Goal: Task Accomplishment & Management: Complete application form

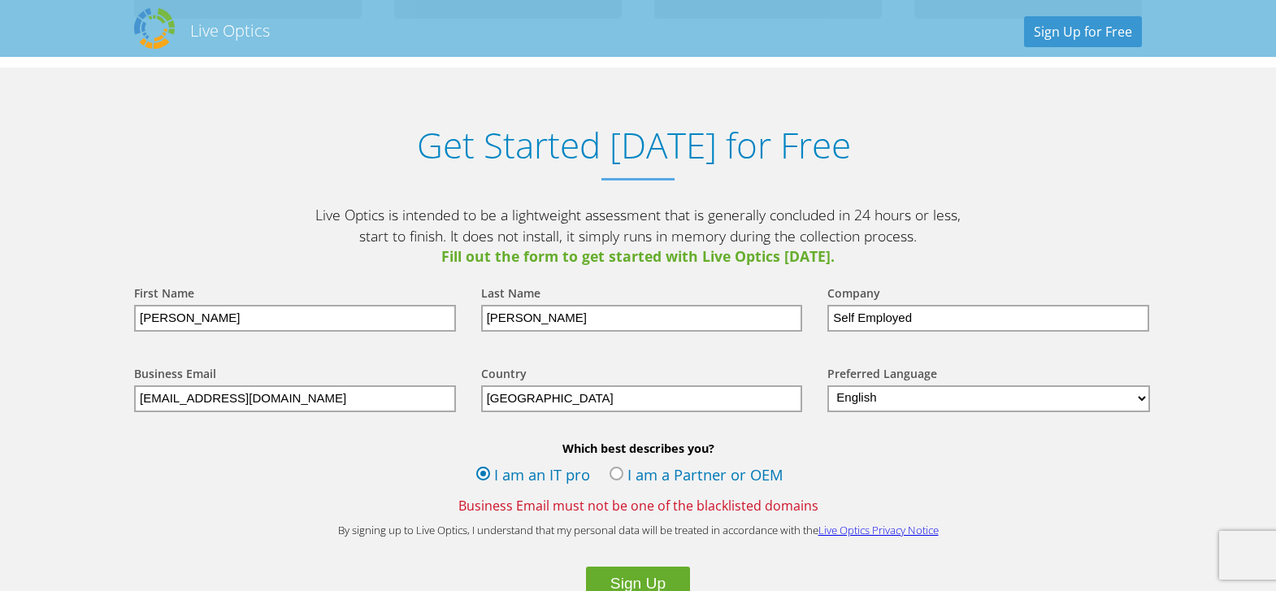
scroll to position [1707, 0]
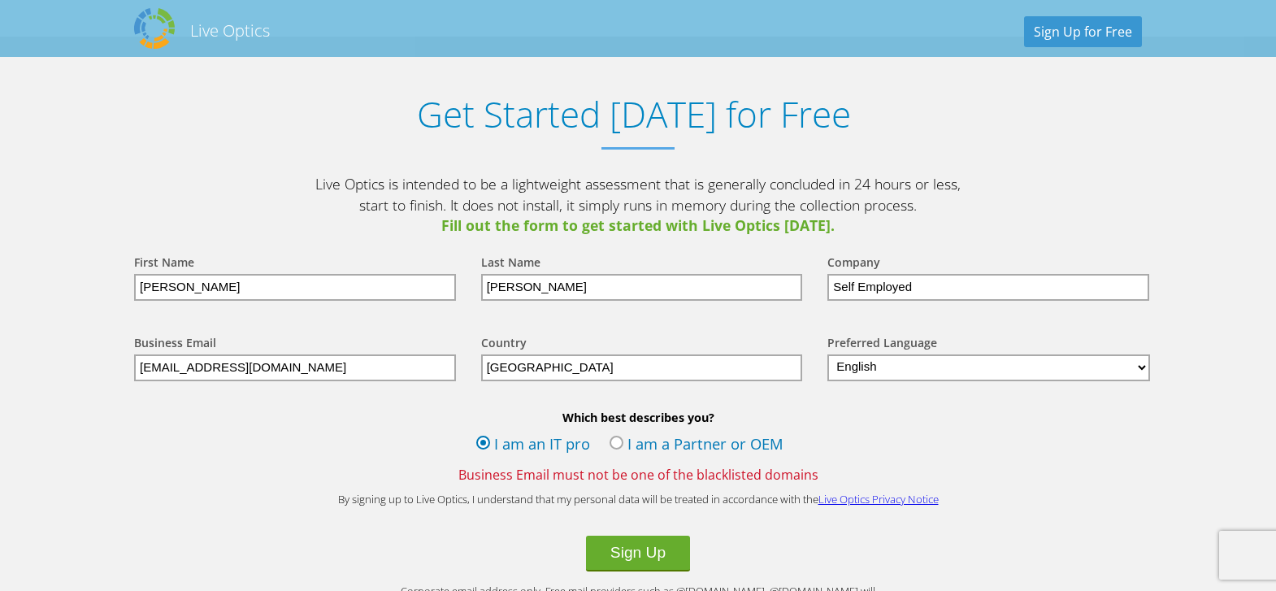
click at [620, 441] on label "I am a Partner or OEM" at bounding box center [697, 445] width 174 height 24
click at [0, 0] on input "I am a Partner or OEM" at bounding box center [0, 0] width 0 height 0
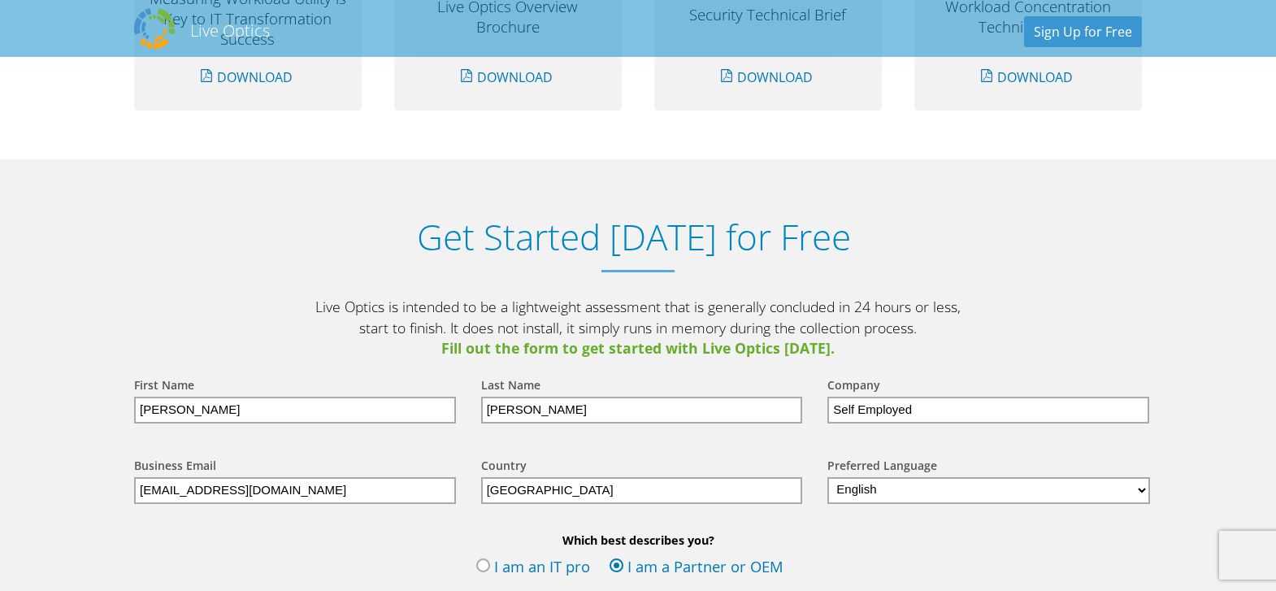
scroll to position [1582, 0]
drag, startPoint x: 964, startPoint y: 408, endPoint x: 768, endPoint y: 429, distance: 197.0
click at [768, 429] on form "First Name [PERSON_NAME] Last Name [PERSON_NAME] Company Self Employed Business…" at bounding box center [638, 557] width 1040 height 393
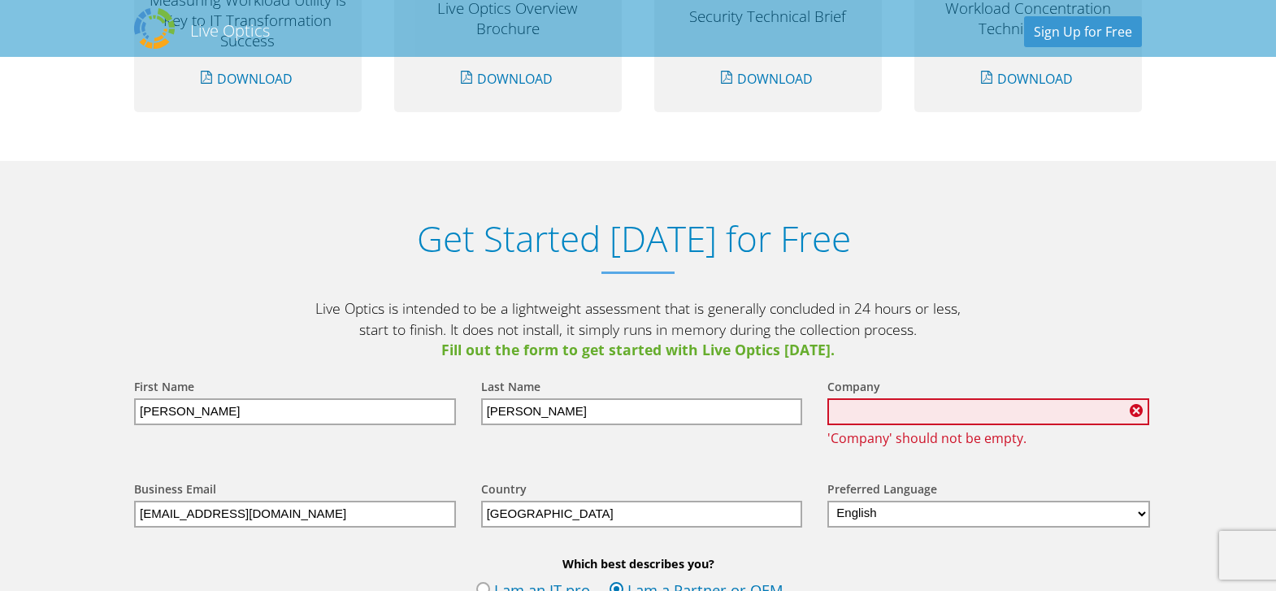
click at [923, 404] on input "text" at bounding box center [988, 411] width 322 height 27
type input "RapidScale"
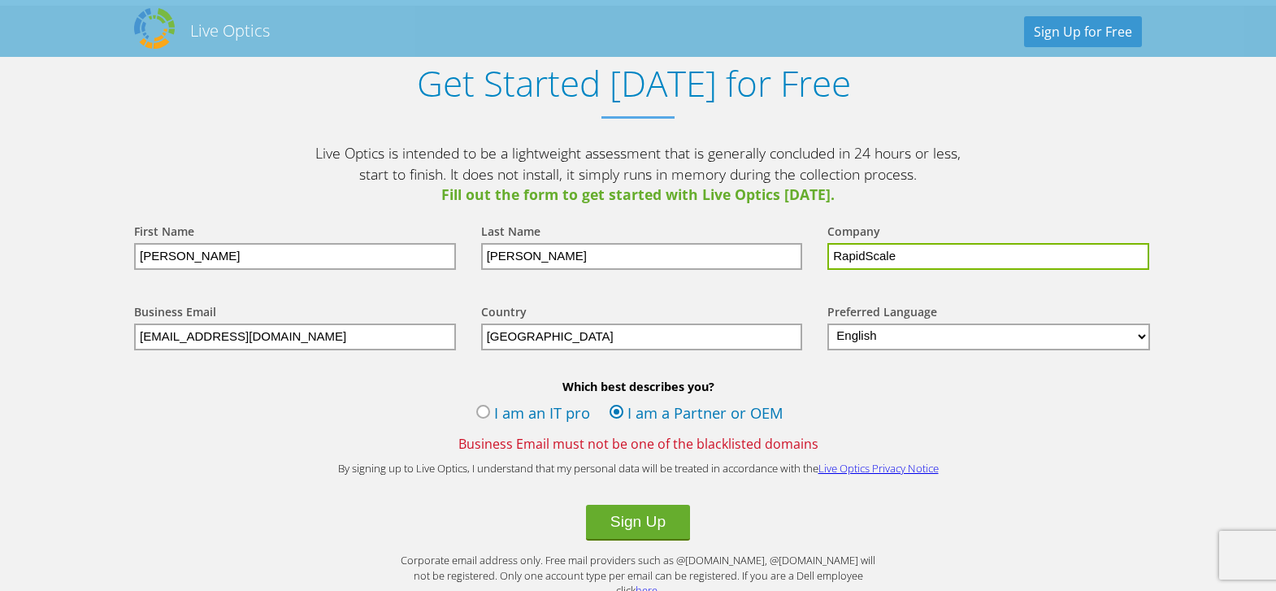
scroll to position [1745, 0]
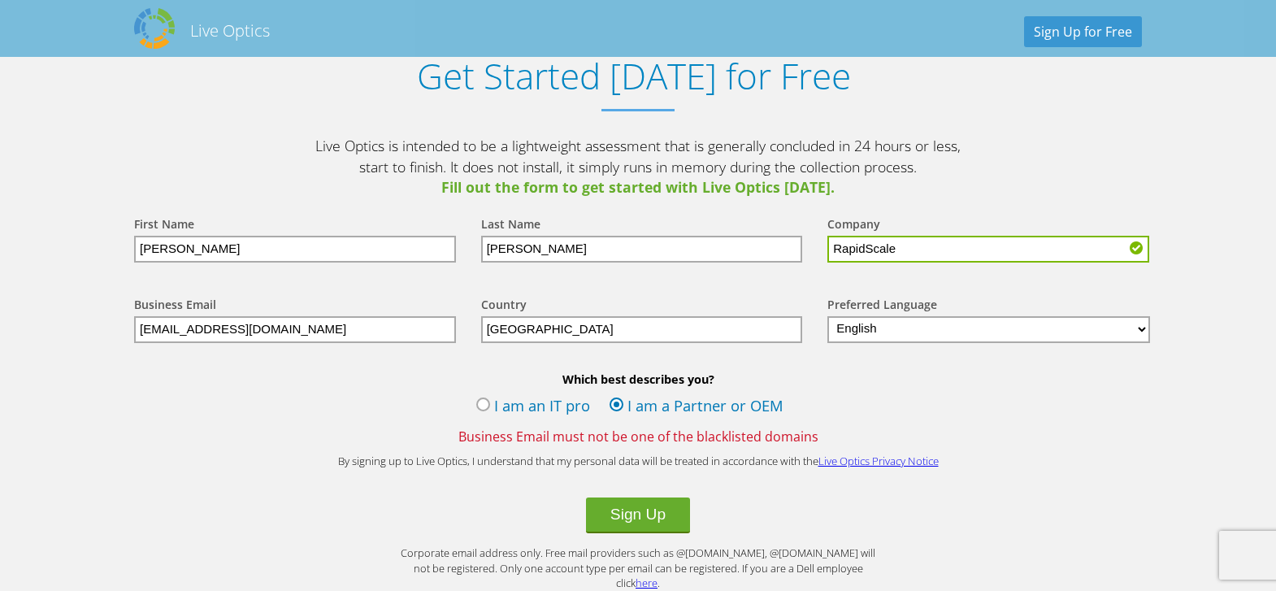
drag, startPoint x: 280, startPoint y: 330, endPoint x: 57, endPoint y: 367, distance: 225.7
click at [57, 362] on section "Get Started [DATE] for Free Live Optics is intended to be a lightweight assessm…" at bounding box center [638, 348] width 1276 height 701
click at [123, 406] on div "Which best describes you? I am an IT pro I am a Partner or OEM Business Email m…" at bounding box center [638, 408] width 1040 height 74
drag, startPoint x: 259, startPoint y: 321, endPoint x: 47, endPoint y: 330, distance: 212.3
click at [51, 327] on section "Get Started [DATE] for Free Live Optics is intended to be a lightweight assessm…" at bounding box center [638, 348] width 1276 height 701
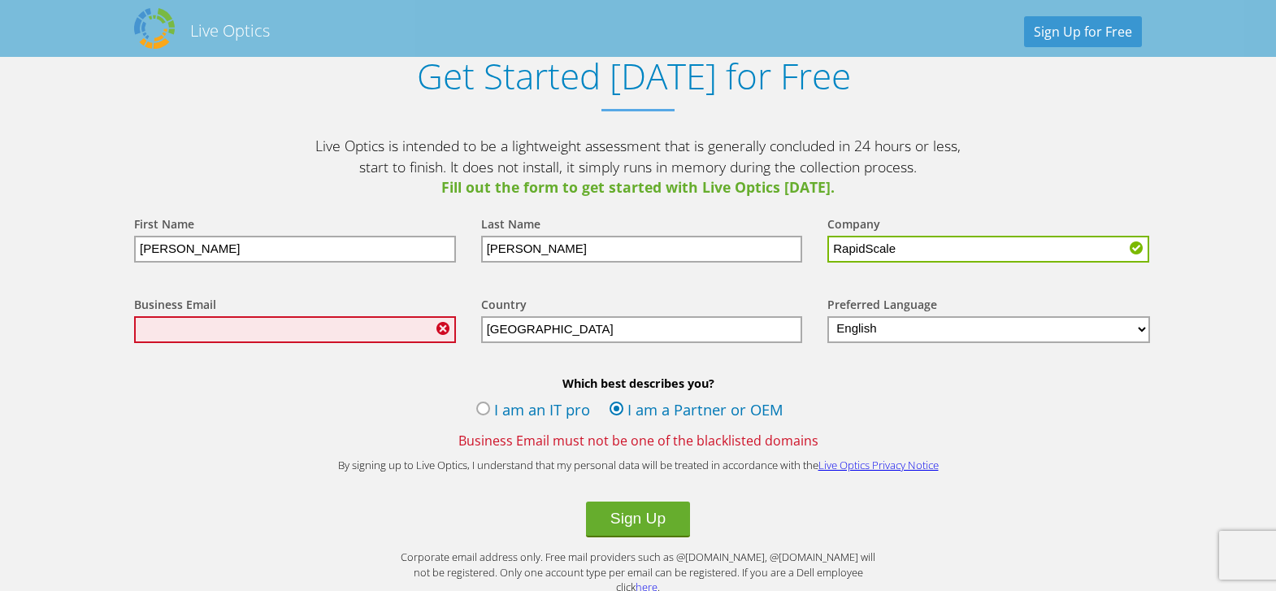
click at [193, 327] on input "text" at bounding box center [295, 329] width 322 height 27
type input "[PERSON_NAME][EMAIL_ADDRESS][PERSON_NAME][DOMAIN_NAME]"
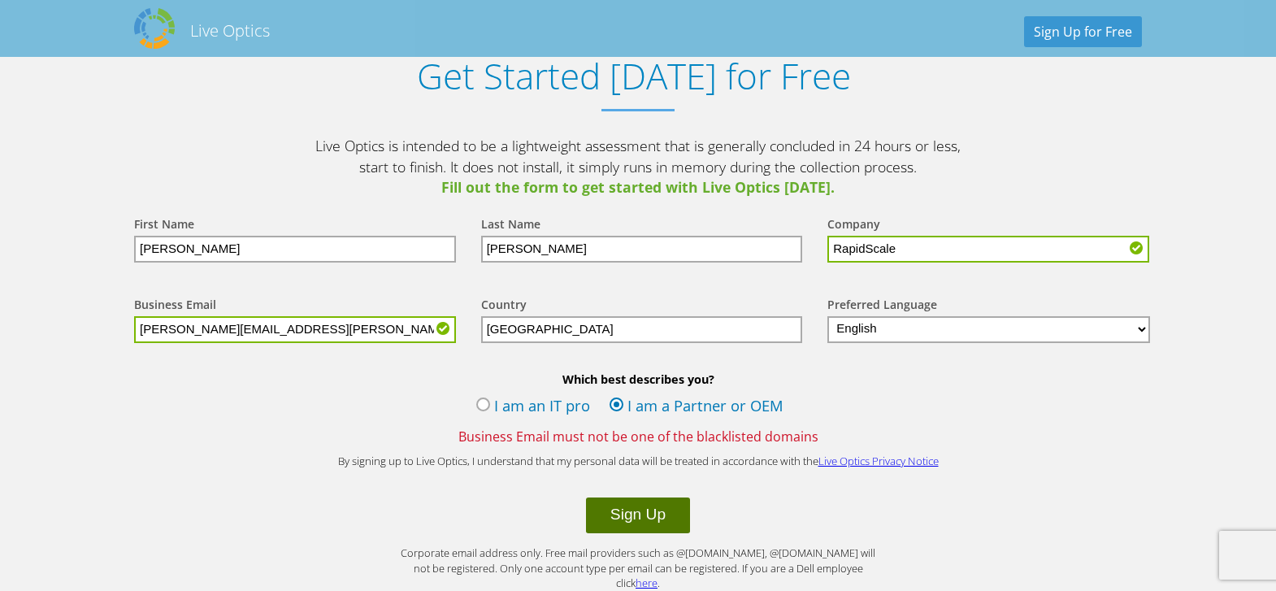
click at [625, 516] on button "Sign Up" at bounding box center [638, 515] width 104 height 36
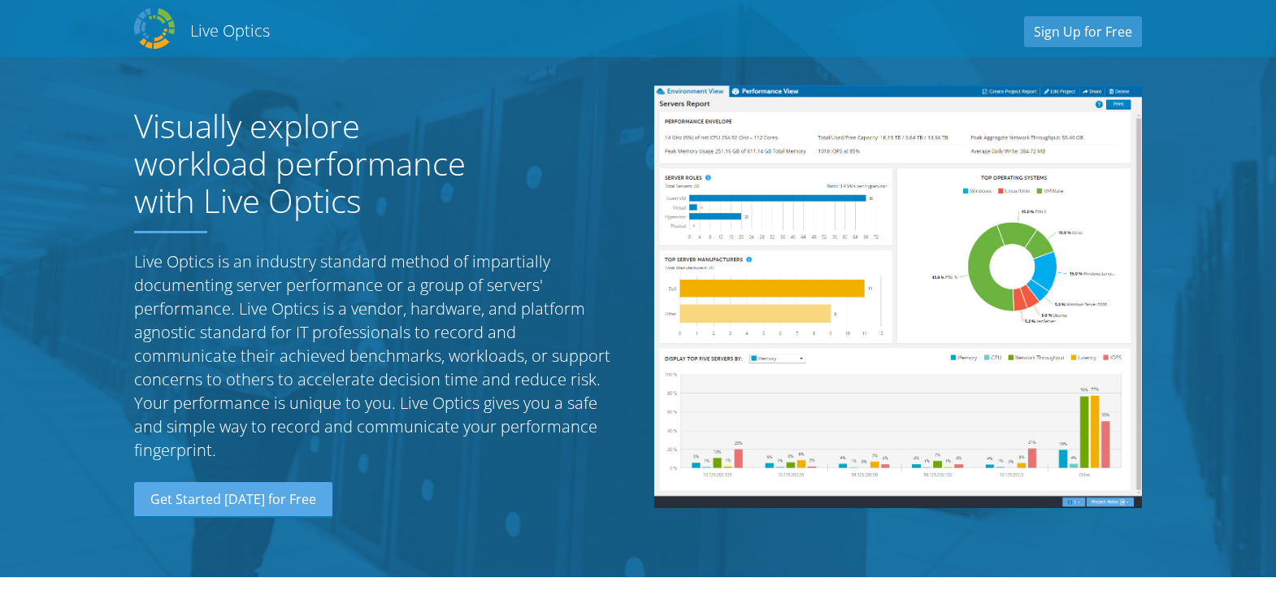
select select "224"
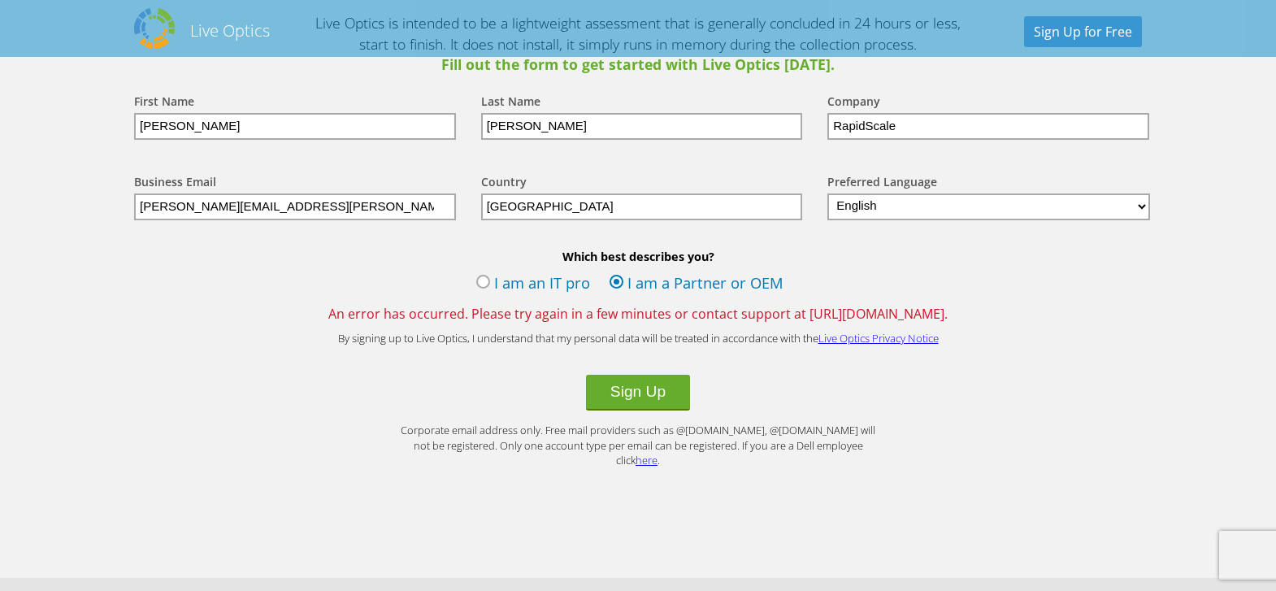
scroll to position [1869, 0]
